Goal: Task Accomplishment & Management: Manage account settings

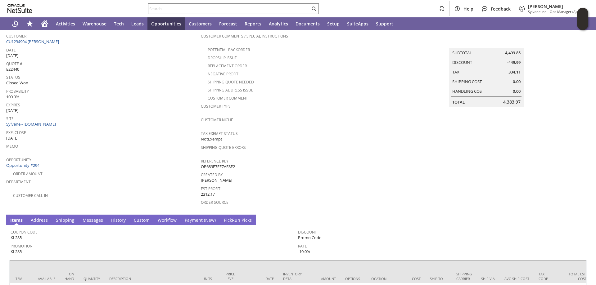
scroll to position [88, 0]
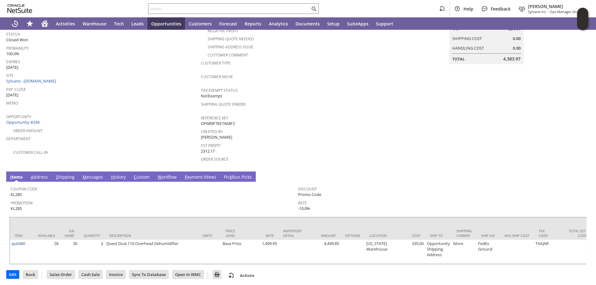
click at [114, 174] on link "H istory" at bounding box center [119, 177] width 18 height 7
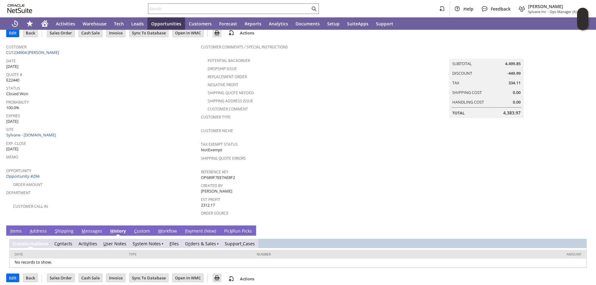
scroll to position [0, 0]
click at [204, 241] on link "O r ders & Sales" at bounding box center [200, 244] width 31 height 6
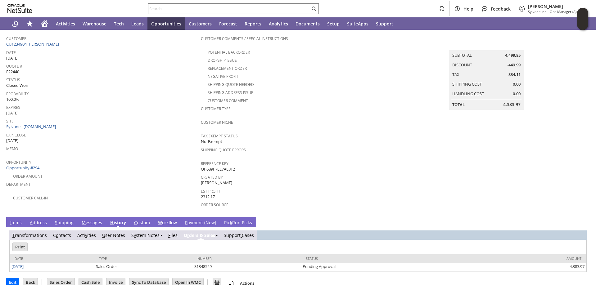
scroll to position [47, 0]
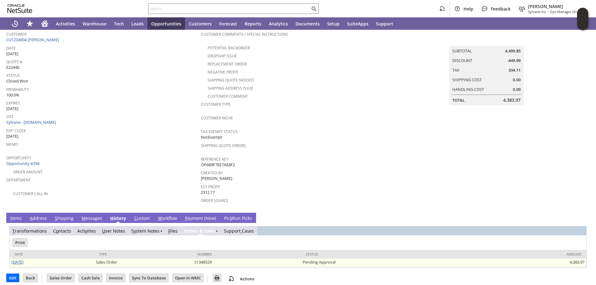
click at [21, 259] on link "8/21/2025" at bounding box center [17, 262] width 12 height 6
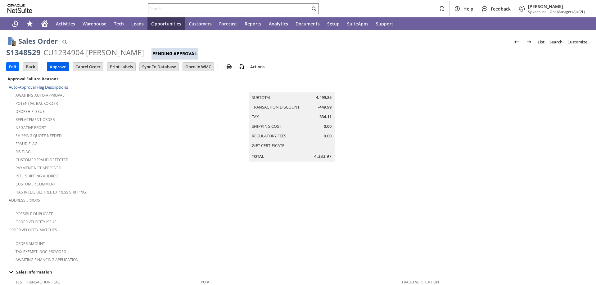
click at [58, 64] on input "Approve" at bounding box center [57, 67] width 21 height 8
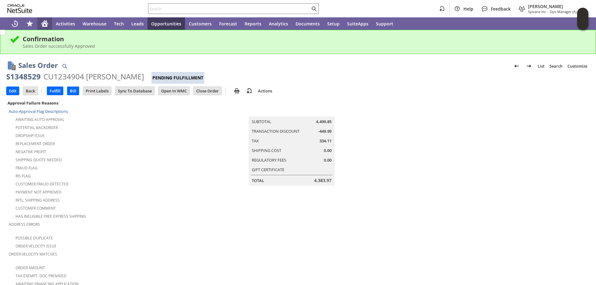
click at [44, 22] on icon "Home" at bounding box center [44, 22] width 7 height 4
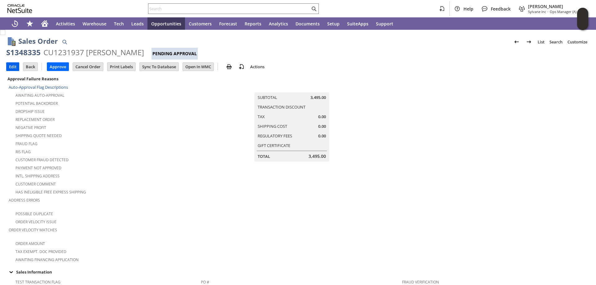
click at [11, 63] on input "Edit" at bounding box center [13, 67] width 12 height 8
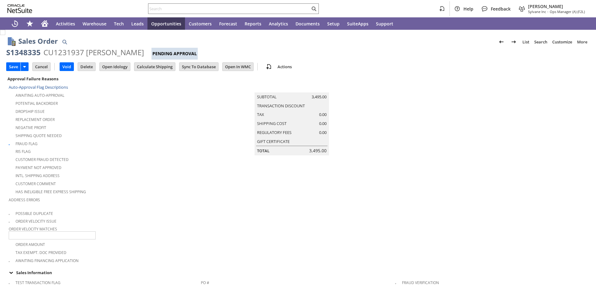
type input "Add"
type input "Copy Previous"
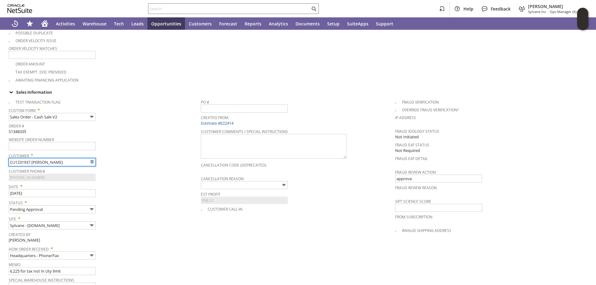
type input "Intelligent Recommendations¹⁰"
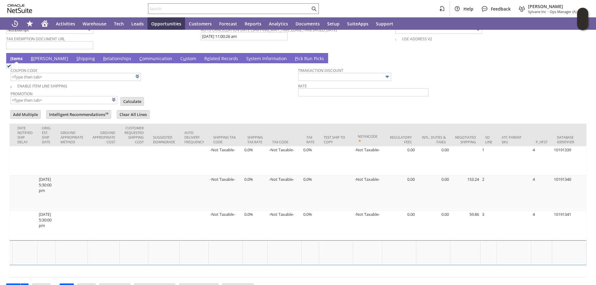
scroll to position [542, 0]
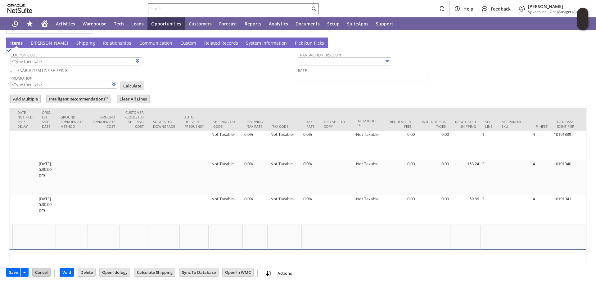
click at [41, 274] on input "Cancel" at bounding box center [42, 272] width 18 height 8
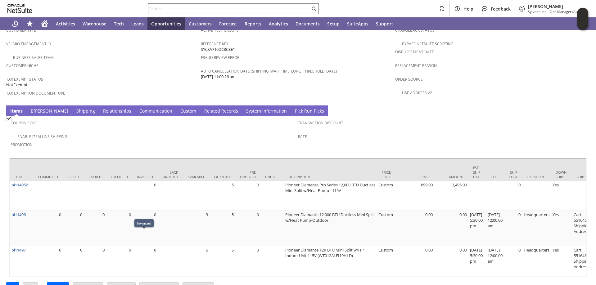
scroll to position [417, 0]
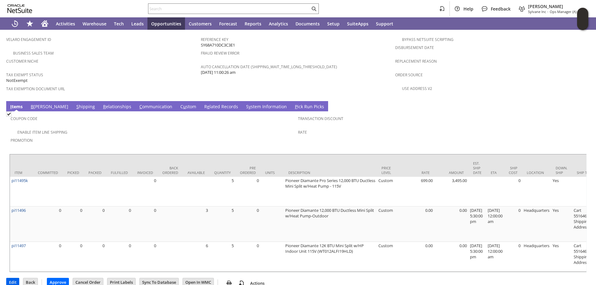
click at [13, 278] on input "Edit" at bounding box center [13, 282] width 12 height 8
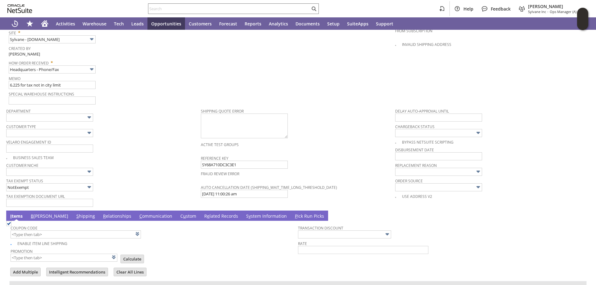
type input "Intelligent Recommendations¹⁰"
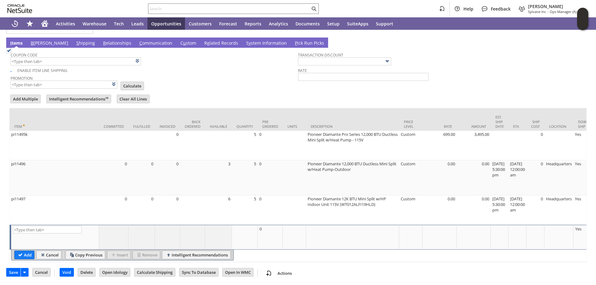
scroll to position [0, 326]
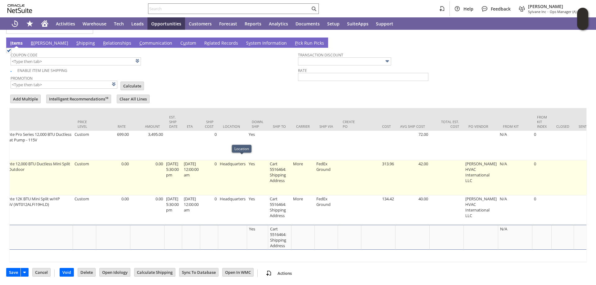
click at [246, 160] on td "Headquarters" at bounding box center [232, 177] width 29 height 35
type input "Headquarters"
type input "pi11496"
type input "OK"
type input "Make Copy"
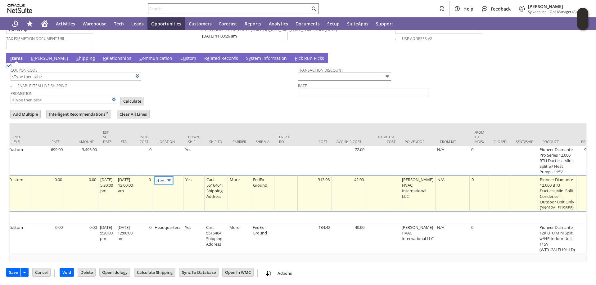
scroll to position [0, 0]
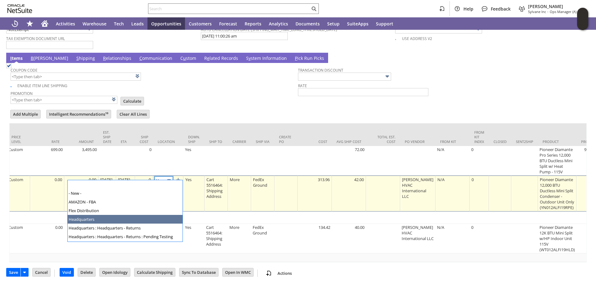
click at [173, 178] on img at bounding box center [168, 180] width 7 height 7
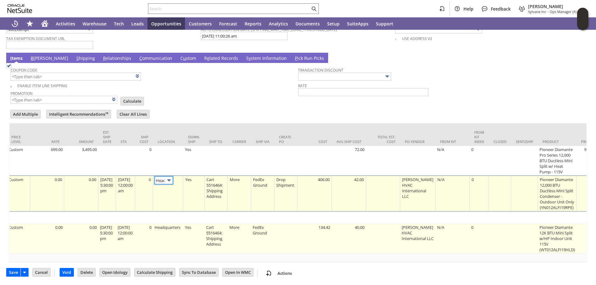
type input "Manufacturer"
click at [176, 225] on td "Headquarters" at bounding box center [168, 238] width 30 height 29
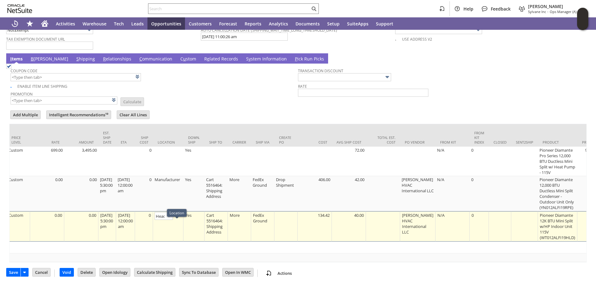
type input "OK"
type input "Make Copy"
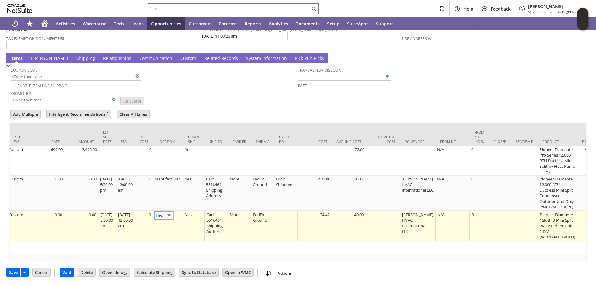
click at [173, 212] on img at bounding box center [168, 215] width 7 height 7
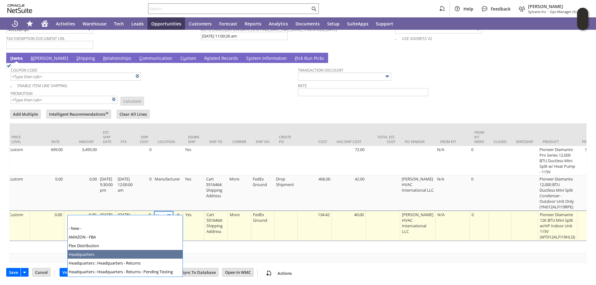
scroll to position [35, 0]
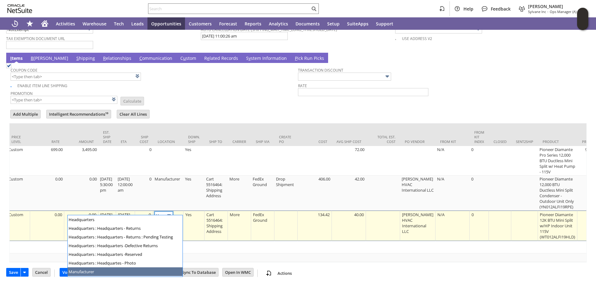
type input "Manufacturer"
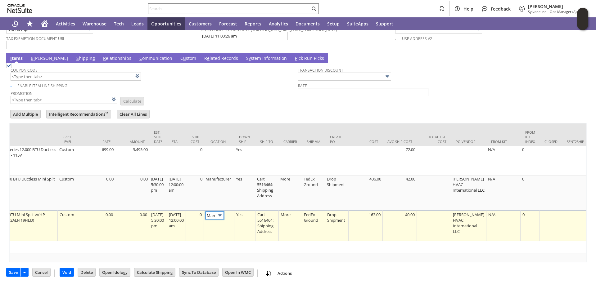
scroll to position [0, 0]
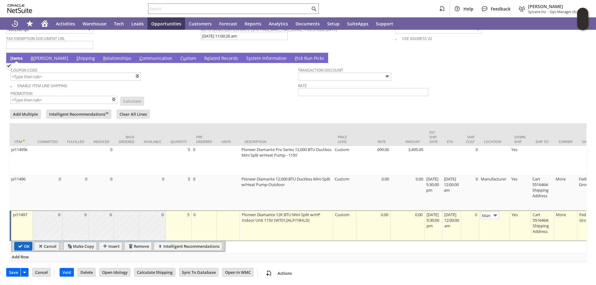
click at [23, 242] on input "OK" at bounding box center [23, 246] width 17 height 8
type input "Add"
type input "Copy Previous"
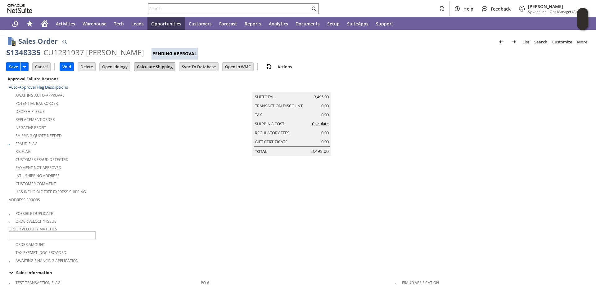
click at [158, 69] on input "Calculate Shipping" at bounding box center [154, 67] width 41 height 8
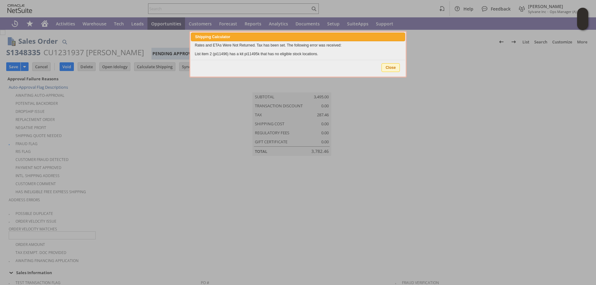
type input "Add"
type input "Copy Previous"
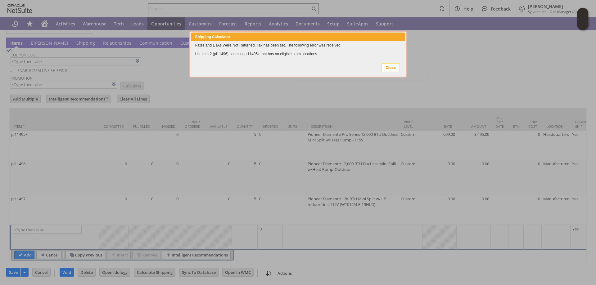
click at [391, 69] on span "Close" at bounding box center [391, 68] width 18 height 8
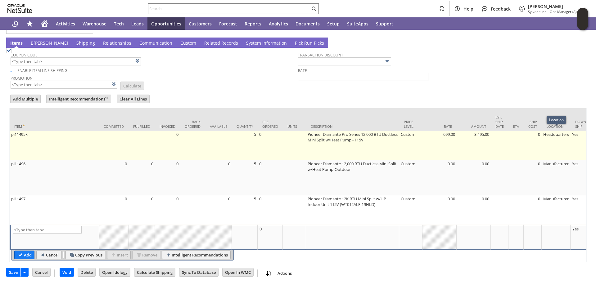
click at [561, 136] on td "Headquarters" at bounding box center [555, 145] width 29 height 29
type input "Headquarters"
type input "OK"
type input "Make Copy"
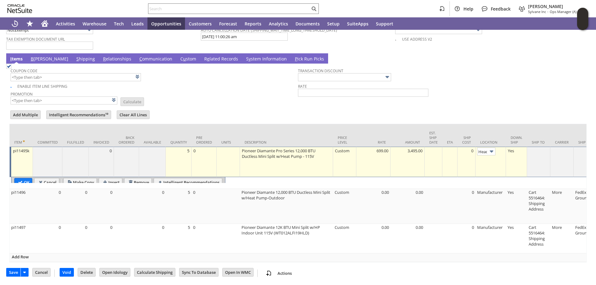
scroll to position [0, 16]
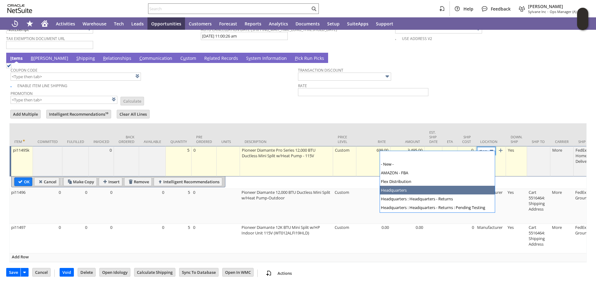
click at [492, 148] on img at bounding box center [491, 150] width 7 height 7
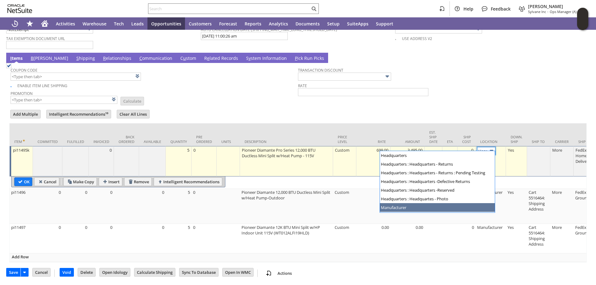
type input "Manufacturer"
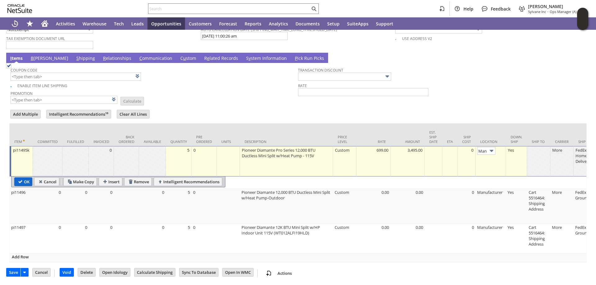
click at [21, 180] on input "OK" at bounding box center [23, 182] width 17 height 8
type input "Add"
type input "Copy Previous"
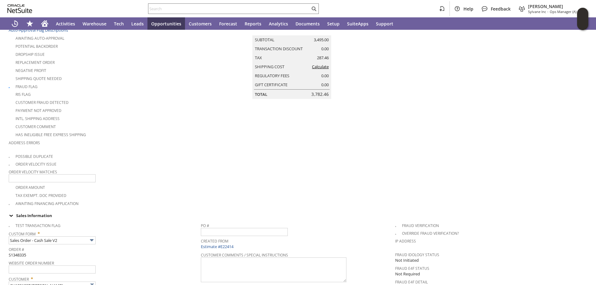
scroll to position [0, 0]
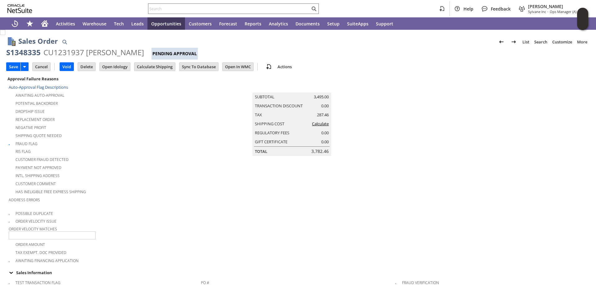
click at [323, 126] on link "Calculate" at bounding box center [320, 124] width 17 height 6
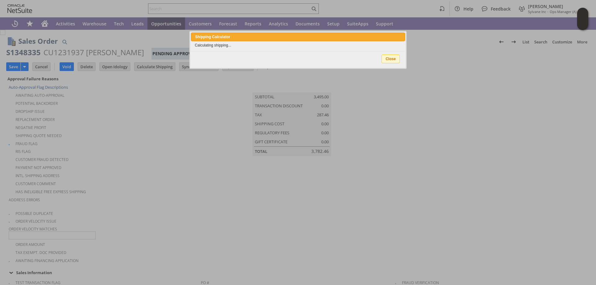
type input "Add"
type input "Copy Previous"
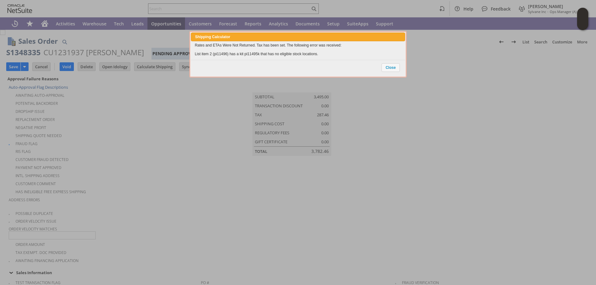
scroll to position [541, 0]
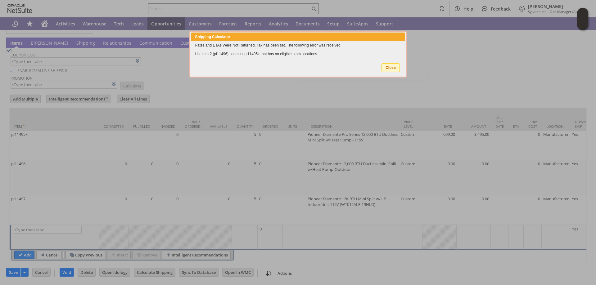
click at [391, 67] on span "Close" at bounding box center [391, 68] width 18 height 8
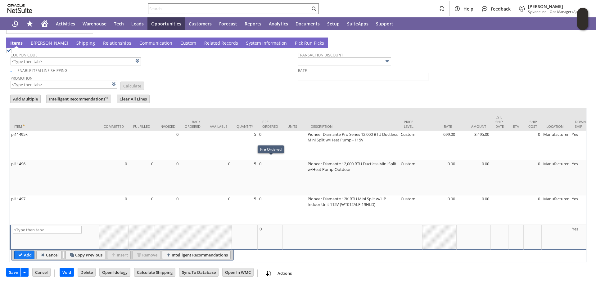
scroll to position [542, 0]
click at [15, 272] on input "Save" at bounding box center [14, 272] width 14 height 8
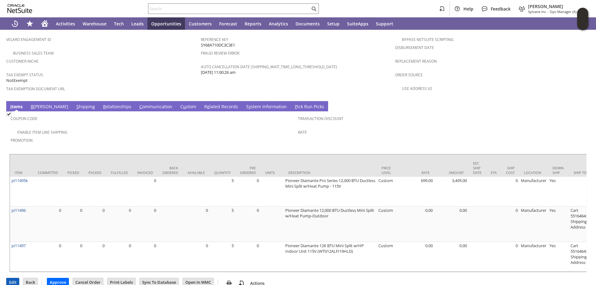
click at [9, 278] on input "Edit" at bounding box center [13, 282] width 12 height 8
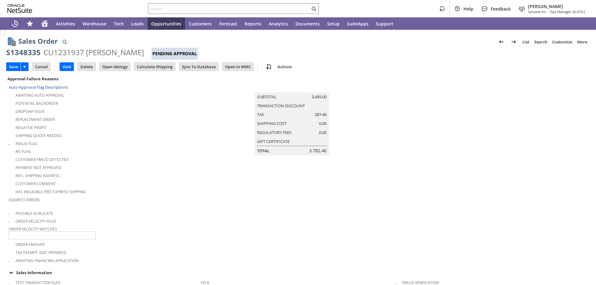
type input "Add"
type input "Copy Previous"
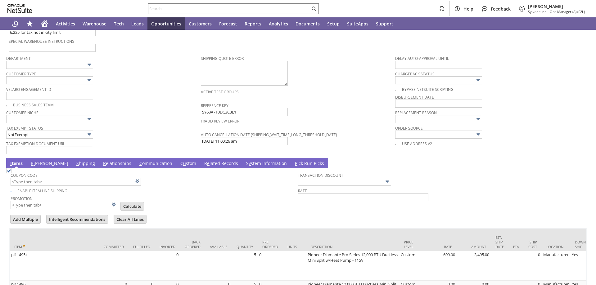
type input "Intelligent Recommendations¹⁰"
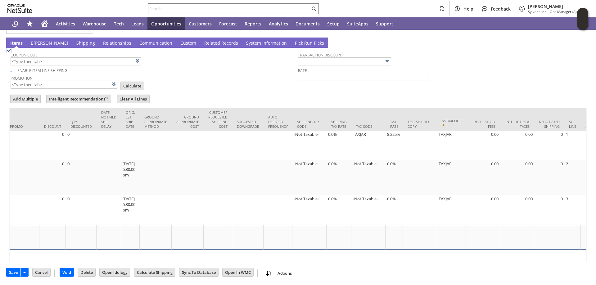
scroll to position [0, 1031]
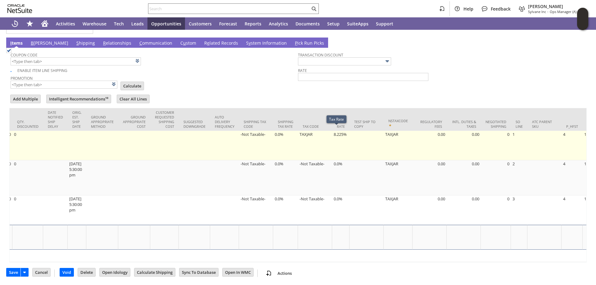
click at [338, 133] on td "8.225%" at bounding box center [340, 145] width 17 height 29
type input "8.225%"
type input "pi11495k"
type input "OK"
type input "Make Copy"
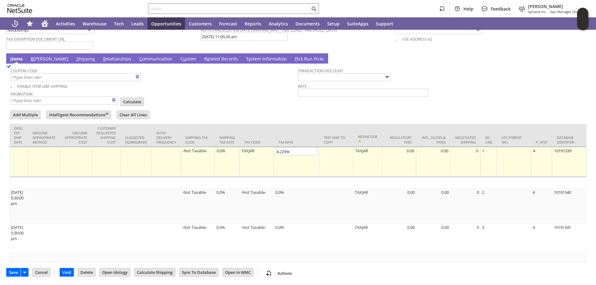
scroll to position [526, 0]
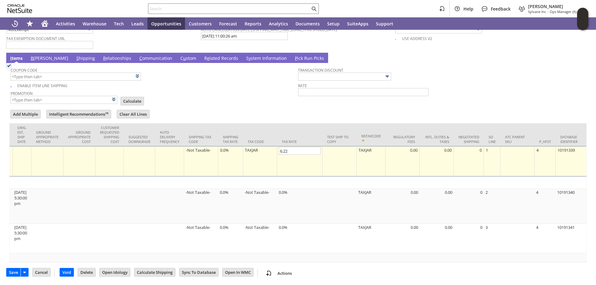
type input "6.225"
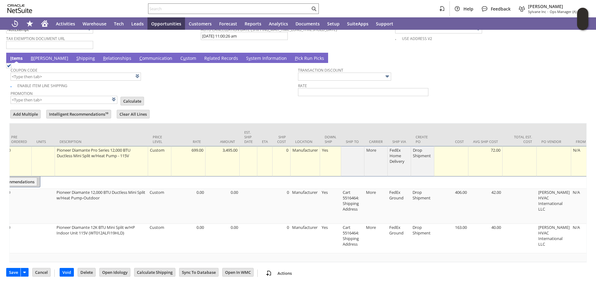
scroll to position [0, 0]
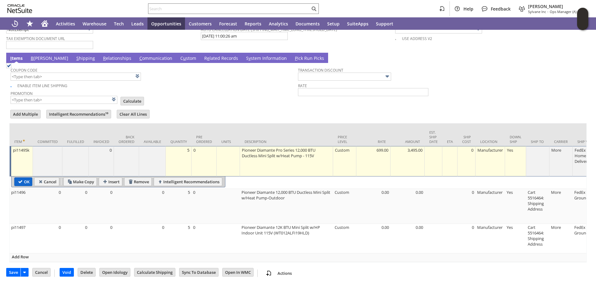
click at [24, 178] on input "OK" at bounding box center [23, 182] width 17 height 8
type input "Add"
type input "Copy Previous"
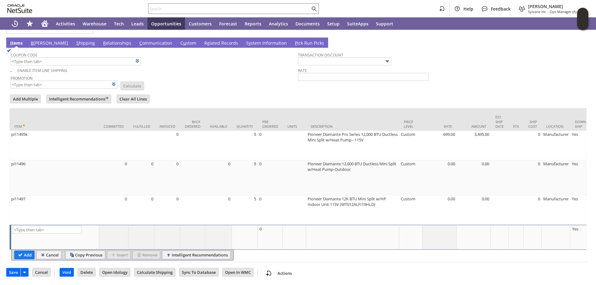
drag, startPoint x: 12, startPoint y: 271, endPoint x: 13, endPoint y: 266, distance: 5.4
click at [12, 271] on input "Save" at bounding box center [14, 272] width 14 height 8
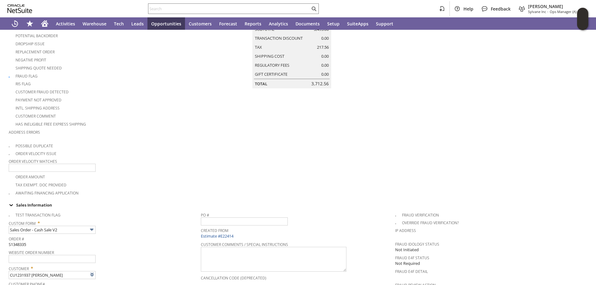
scroll to position [14, 0]
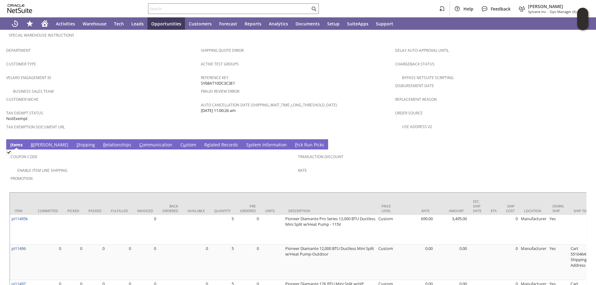
scroll to position [442, 0]
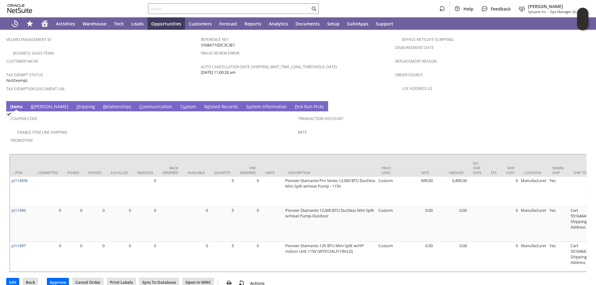
drag, startPoint x: 56, startPoint y: 93, endPoint x: 96, endPoint y: 110, distance: 43.2
click at [75, 104] on link "S hipping" at bounding box center [86, 107] width 22 height 7
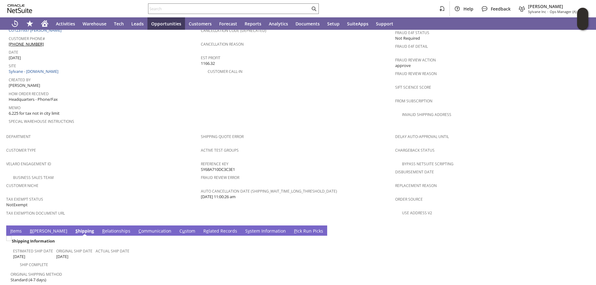
scroll to position [371, 0]
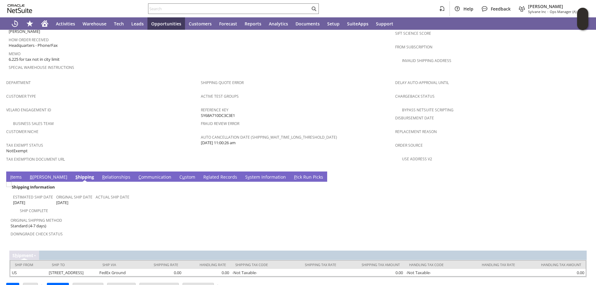
click at [14, 174] on link "I tems" at bounding box center [16, 177] width 15 height 7
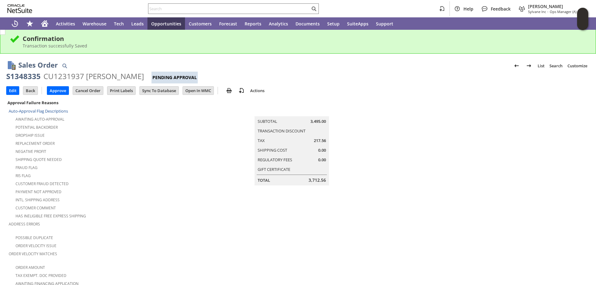
scroll to position [0, 0]
click at [57, 91] on input "Approve" at bounding box center [57, 91] width 21 height 8
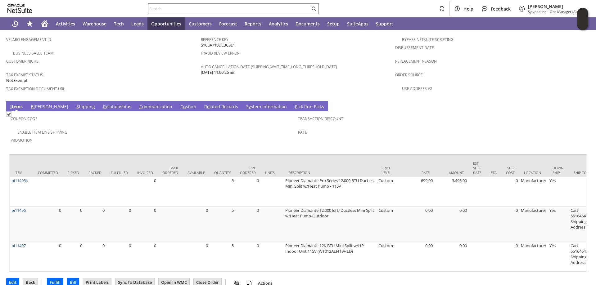
scroll to position [0, 195]
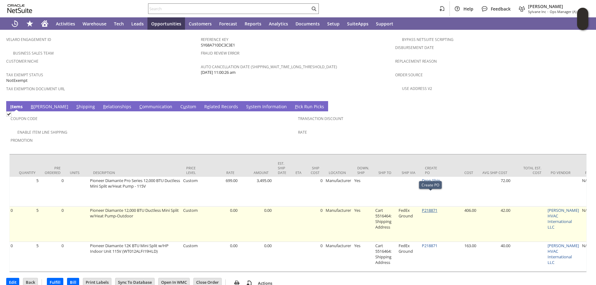
click at [430, 208] on link "P218871" at bounding box center [430, 211] width 16 height 6
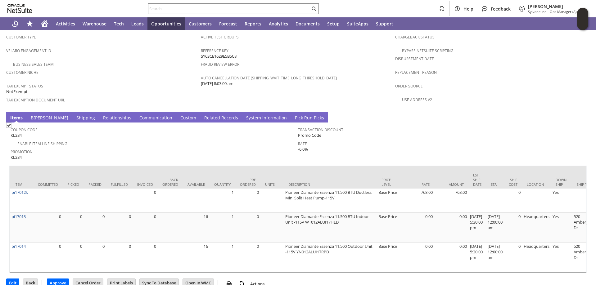
drag, startPoint x: 54, startPoint y: 106, endPoint x: 192, endPoint y: 137, distance: 142.0
click at [75, 115] on link "S hipping" at bounding box center [86, 118] width 22 height 7
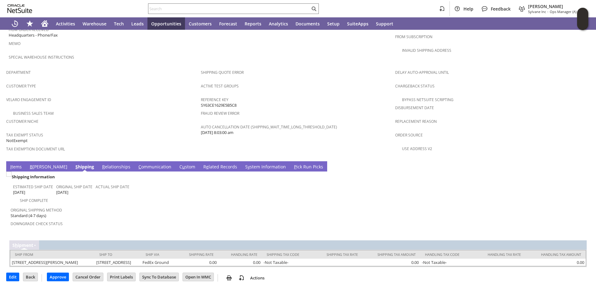
click at [17, 164] on link "I tems" at bounding box center [16, 167] width 15 height 7
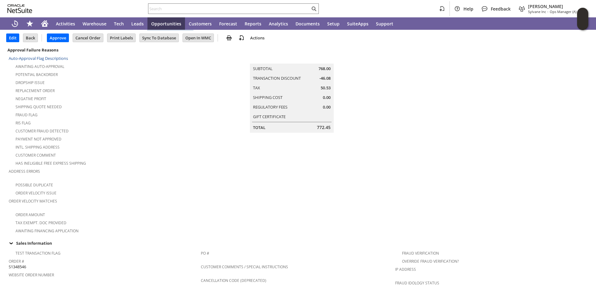
scroll to position [0, 0]
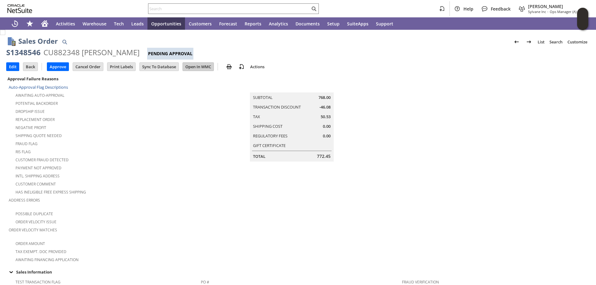
click at [202, 68] on input "Open In WMC" at bounding box center [198, 67] width 31 height 8
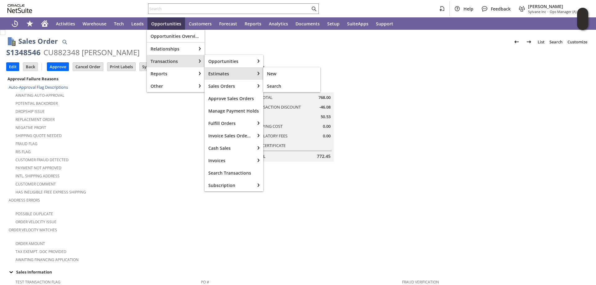
click at [217, 74] on span "Estimates" at bounding box center [229, 74] width 43 height 6
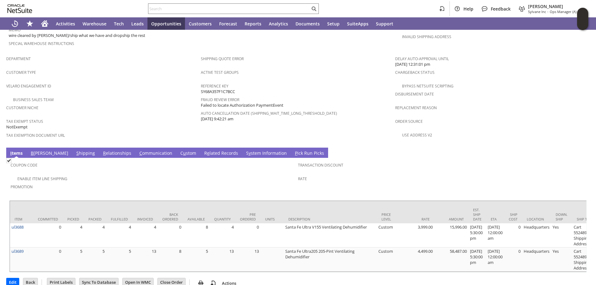
scroll to position [0, 125]
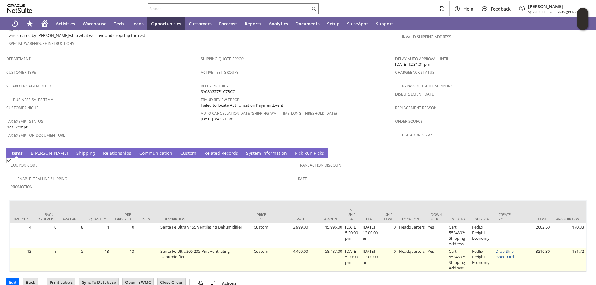
click at [513, 249] on link "Drop Ship" at bounding box center [504, 252] width 18 height 6
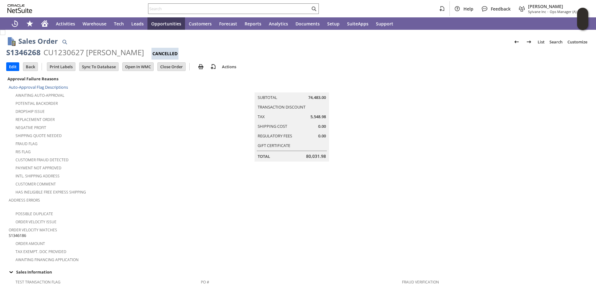
scroll to position [371, 0]
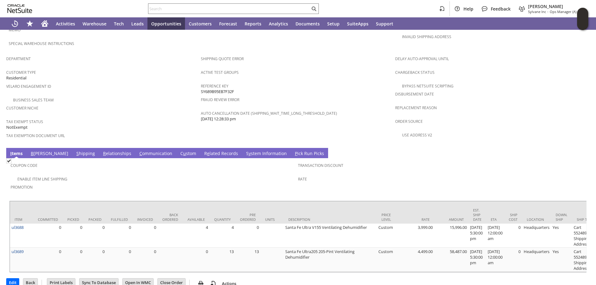
click at [75, 150] on link "S hipping" at bounding box center [86, 153] width 22 height 7
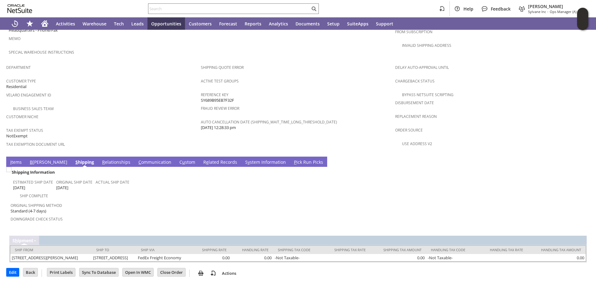
scroll to position [357, 0]
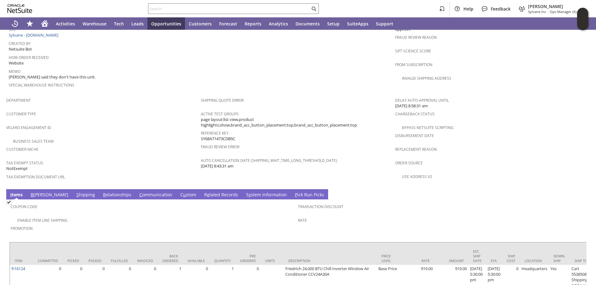
scroll to position [358, 0]
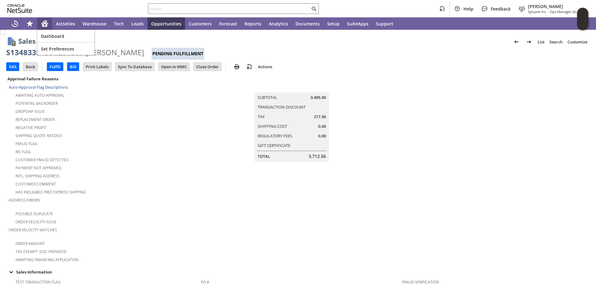
click at [43, 23] on icon "Home" at bounding box center [44, 22] width 7 height 4
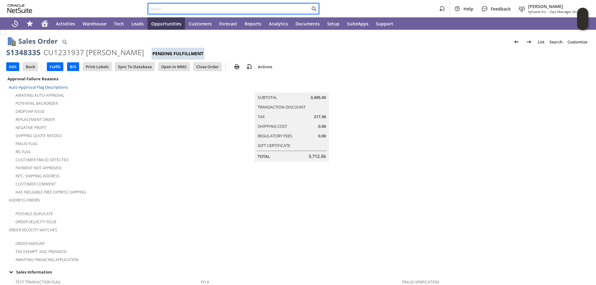
click at [206, 9] on input "text" at bounding box center [229, 8] width 162 height 7
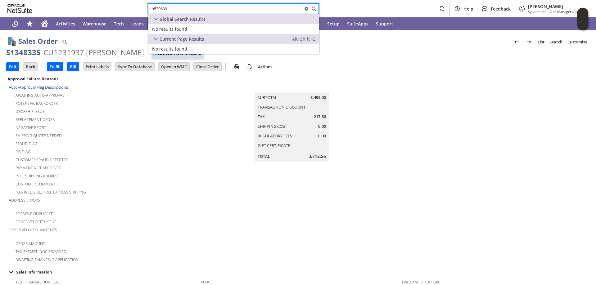
drag, startPoint x: 177, startPoint y: 9, endPoint x: 128, endPoint y: 0, distance: 49.3
click at [114, 2] on div "eb539699 Help Feedback Angela Gruchala Sylvane Inc - Ops Manager (A) (F2L)" at bounding box center [298, 8] width 596 height 17
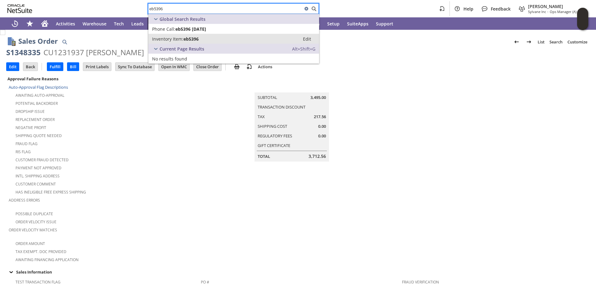
type input "eb5396"
click at [194, 37] on span "eb5396" at bounding box center [190, 39] width 15 height 6
